Goal: Task Accomplishment & Management: Complete application form

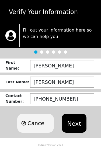
click at [75, 126] on button "Next" at bounding box center [74, 123] width 24 height 19
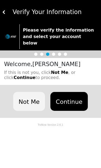
click at [71, 98] on button "Continue" at bounding box center [68, 101] width 37 height 19
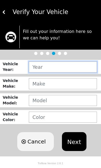
click at [78, 68] on input "text" at bounding box center [63, 66] width 68 height 11
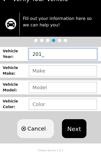
type input "2017"
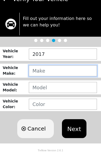
click at [67, 78] on input "text" at bounding box center [63, 83] width 68 height 11
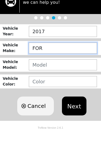
type input "FORD"
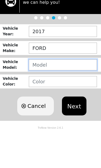
click at [77, 95] on input "text" at bounding box center [63, 100] width 68 height 11
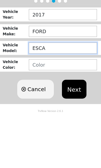
type input "ESCA"
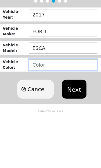
click at [67, 111] on input "text" at bounding box center [63, 116] width 68 height 11
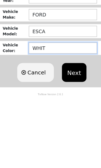
type input "WHITE"
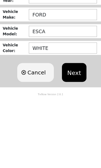
click at [80, 132] on button "Next" at bounding box center [74, 141] width 24 height 19
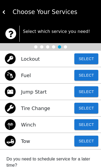
click at [90, 141] on button "Select" at bounding box center [86, 140] width 24 height 11
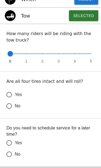
scroll to position [124, 0]
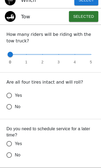
click at [100, 72] on div "Are all four tires intact and will roll? Yes No" at bounding box center [50, 49] width 101 height 48
click at [73, 104] on label "No" at bounding box center [46, 106] width 87 height 11
click at [15, 104] on input "No" at bounding box center [8, 106] width 11 height 11
radio input "false"
click at [13, 95] on input "Yes" at bounding box center [8, 95] width 11 height 11
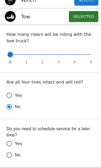
radio input "false"
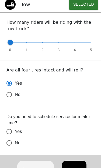
click at [13, 100] on input "No" at bounding box center [8, 94] width 11 height 11
radio input "false"
radio input "true"
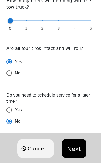
scroll to position [162, 0]
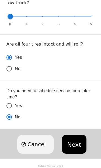
click at [78, 145] on button "Next" at bounding box center [74, 143] width 24 height 19
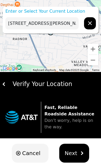
click at [38, 11] on p "Enter or Select Your Current Location" at bounding box center [51, 11] width 96 height 6
click at [14, 23] on input "[STREET_ADDRESS][PERSON_NAME]" at bounding box center [41, 23] width 73 height 12
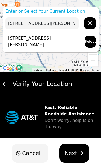
type input "[STREET_ADDRESS][PERSON_NAME]"
click at [90, 42] on button "Select" at bounding box center [89, 42] width 11 height 12
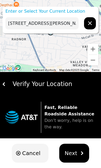
click at [77, 153] on button "Next" at bounding box center [74, 152] width 30 height 19
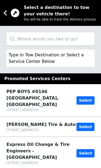
click at [66, 36] on input "search" at bounding box center [50, 38] width 88 height 13
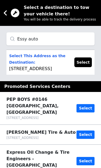
type input "Essy auto"
click at [38, 72] on p "Select This Address as the Destination: [STREET_ADDRESS]" at bounding box center [39, 61] width 60 height 19
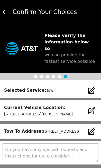
click at [84, 73] on div at bounding box center [50, 77] width 101 height 8
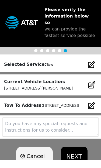
scroll to position [16, 0]
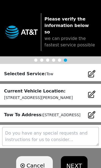
click at [61, 136] on textarea at bounding box center [50, 136] width 97 height 19
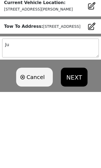
type textarea "J"
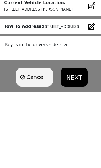
type textarea "Key is in the drivers side seat"
click at [76, 140] on button "NEXT" at bounding box center [74, 149] width 26 height 19
